Goal: Communication & Community: Answer question/provide support

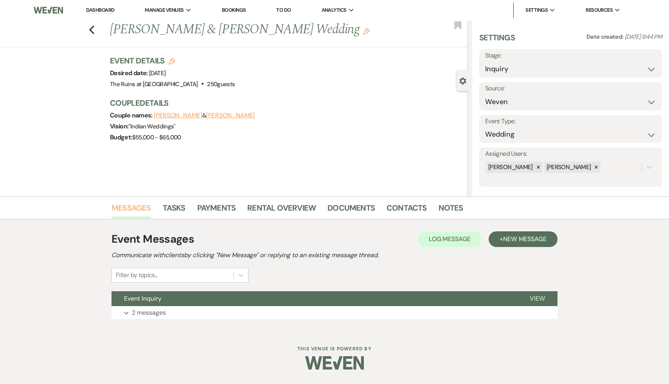
click at [137, 208] on link "Messages" at bounding box center [132, 210] width 40 height 17
click at [154, 299] on span "Event Inquiry" at bounding box center [143, 298] width 38 height 8
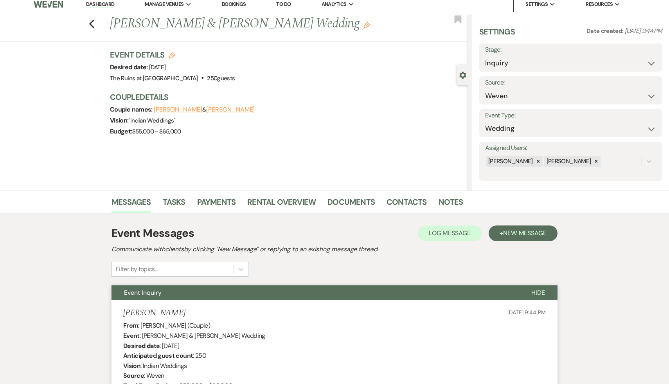
scroll to position [4, 0]
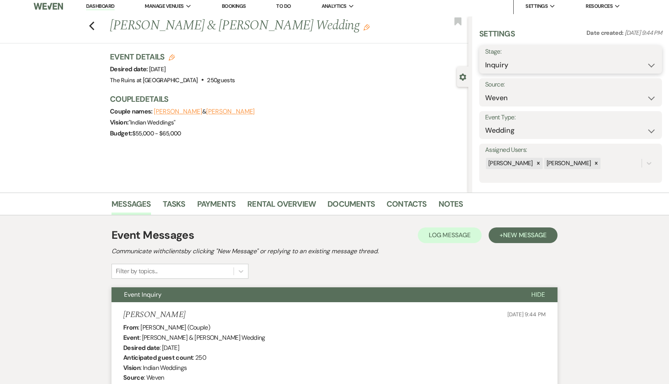
click at [653, 65] on select "Inquiry Follow Up Tour Requested Tour Confirmed Toured Proposal Sent Booked Lost" at bounding box center [570, 65] width 171 height 15
select select "8"
click at [485, 58] on select "Inquiry Follow Up Tour Requested Tour Confirmed Toured Proposal Sent Booked Lost" at bounding box center [570, 65] width 171 height 15
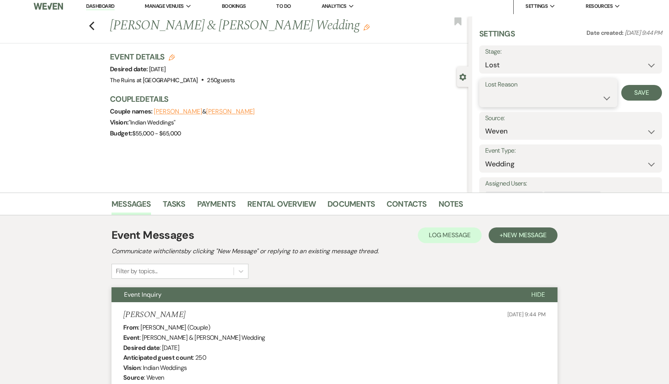
click at [608, 97] on select "Booked Elsewhere Budget Date Unavailable No Response Not a Good Match Capacity …" at bounding box center [548, 97] width 126 height 15
select select "8"
click at [485, 90] on select "Booked Elsewhere Budget Date Unavailable No Response Not a Good Match Capacity …" at bounding box center [548, 97] width 126 height 15
click at [644, 90] on button "Save" at bounding box center [642, 93] width 41 height 16
click at [103, 6] on link "Dashboard" at bounding box center [100, 6] width 28 height 7
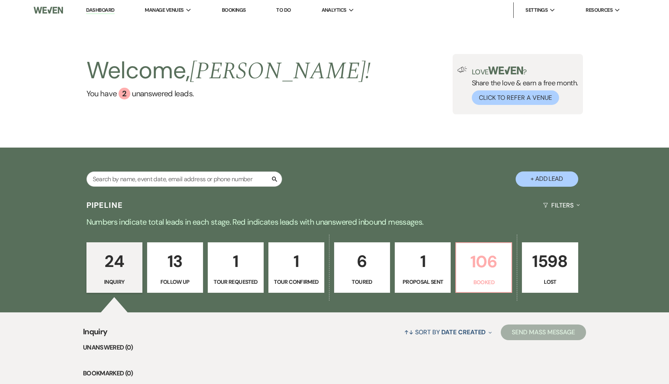
click at [487, 266] on p "106" at bounding box center [484, 262] width 46 height 26
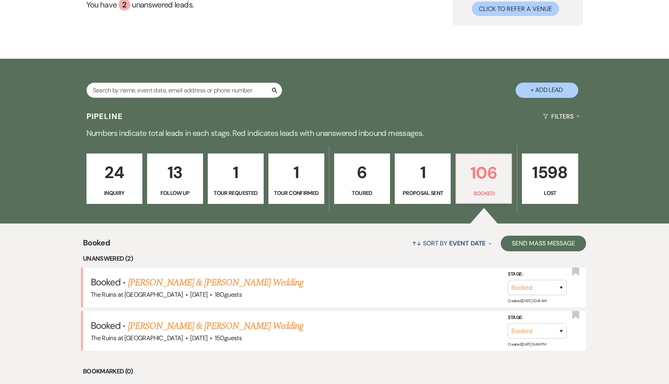
scroll to position [96, 0]
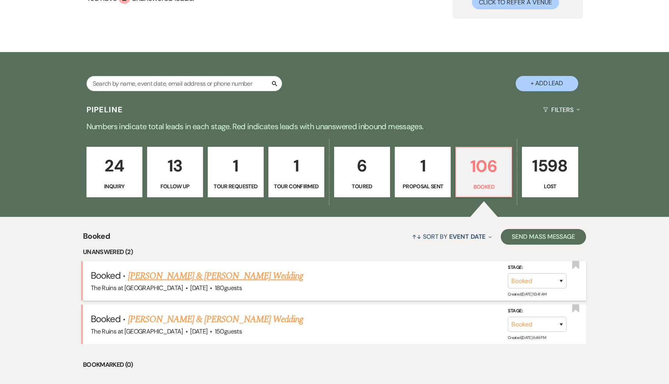
click at [215, 277] on link "[PERSON_NAME] & [PERSON_NAME] Wedding" at bounding box center [215, 276] width 175 height 14
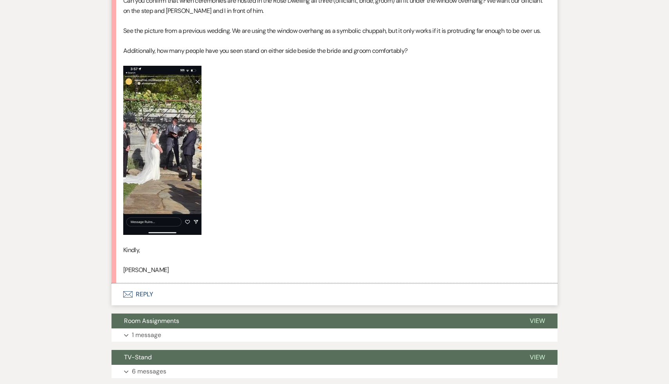
scroll to position [411, 0]
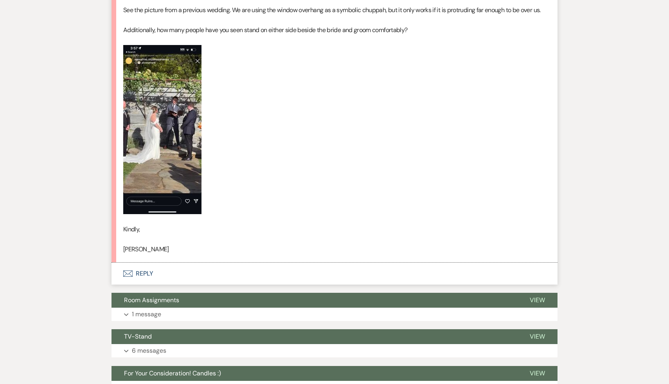
click at [148, 283] on button "Envelope Reply" at bounding box center [335, 274] width 446 height 22
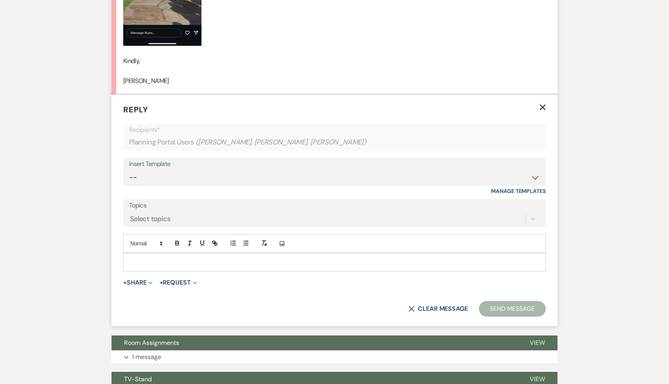
scroll to position [596, 0]
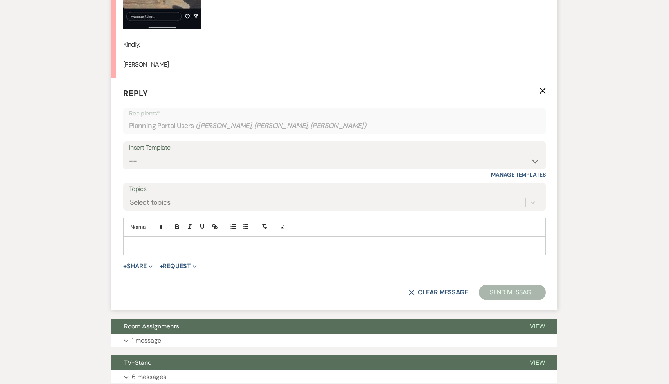
click at [216, 250] on p at bounding box center [335, 246] width 410 height 9
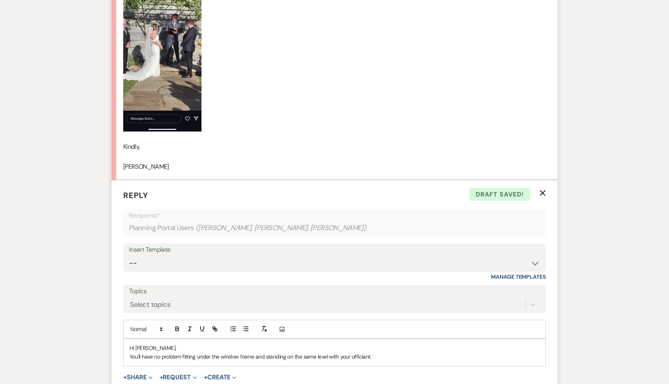
scroll to position [550, 0]
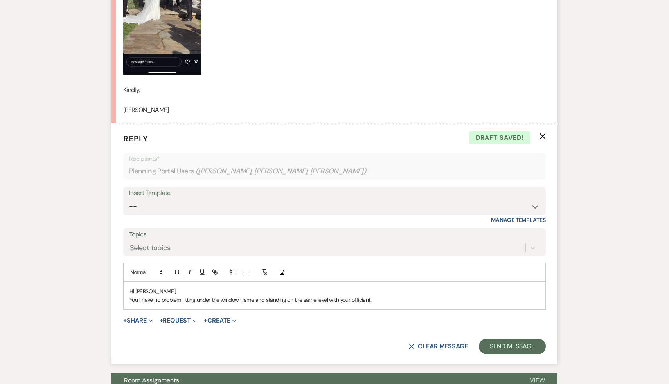
click at [377, 304] on p "You'll have no problem fitting under the window frame and standing on the same …" at bounding box center [335, 300] width 410 height 9
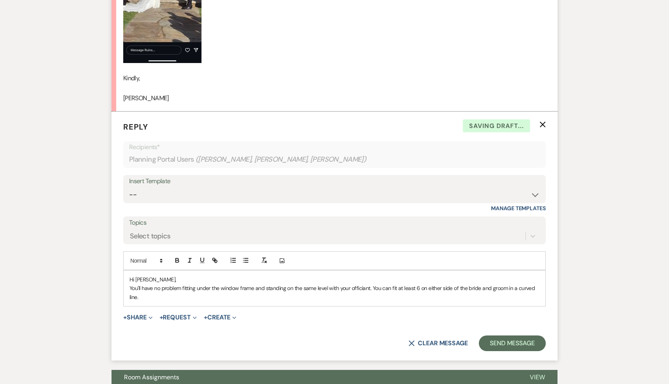
scroll to position [563, 0]
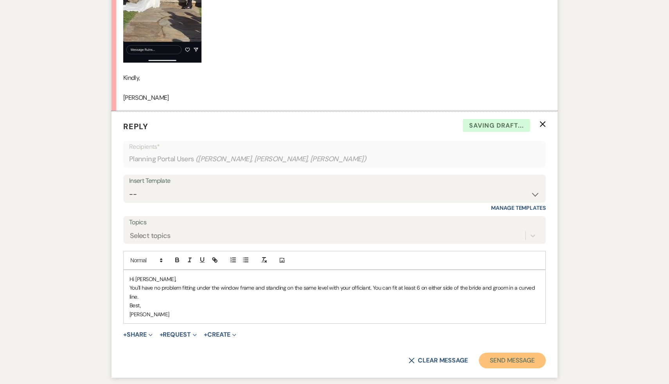
click at [512, 368] on button "Send Message" at bounding box center [512, 361] width 67 height 16
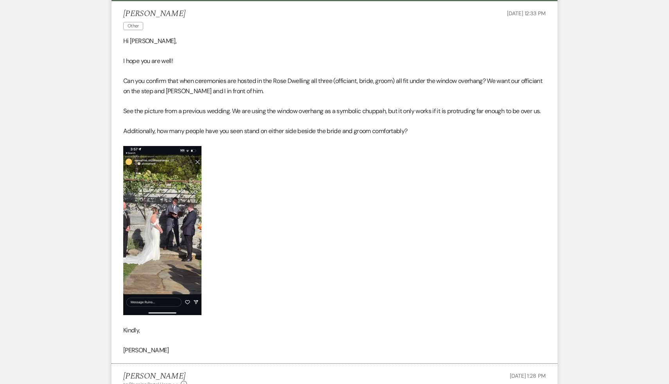
scroll to position [335, 0]
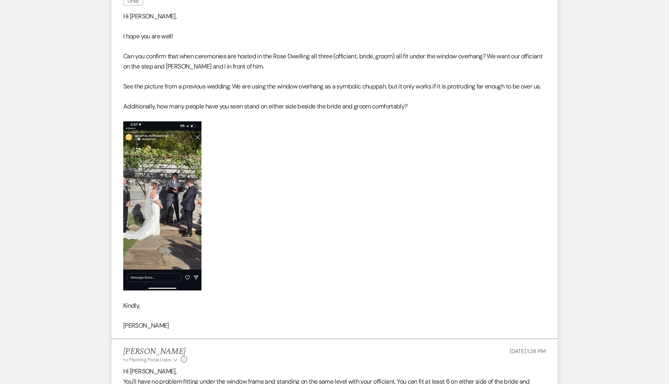
click at [166, 197] on img at bounding box center [162, 205] width 78 height 169
click at [166, 198] on img at bounding box center [162, 205] width 78 height 169
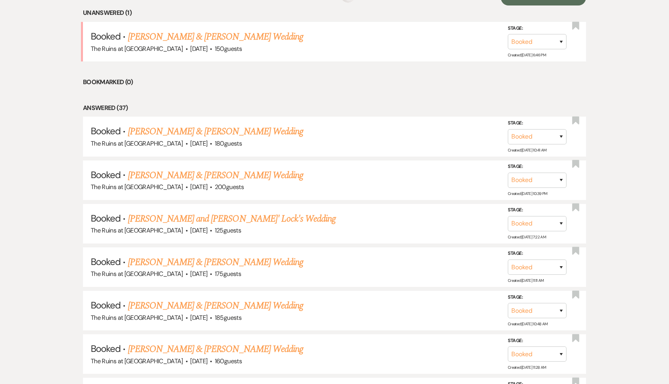
scroll to position [96, 0]
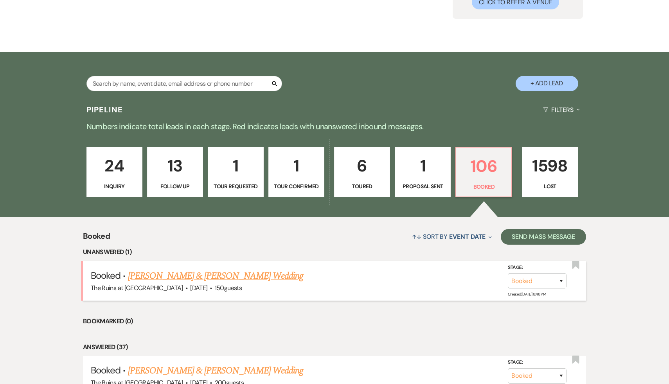
click at [218, 277] on link "[PERSON_NAME] & [PERSON_NAME] Wedding" at bounding box center [215, 276] width 175 height 14
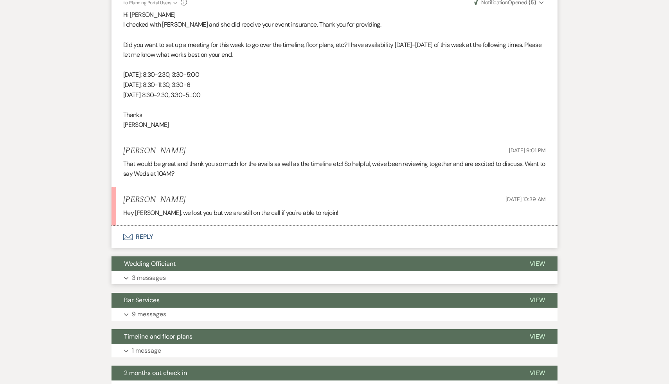
scroll to position [580, 0]
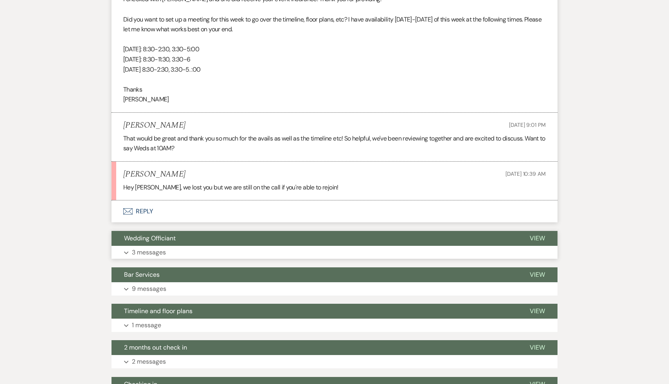
click at [159, 236] on span "Wedding Officiant" at bounding box center [150, 238] width 52 height 8
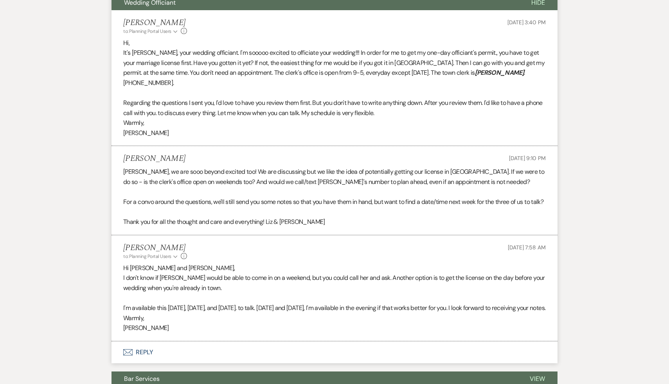
scroll to position [833, 0]
